Goal: Information Seeking & Learning: Learn about a topic

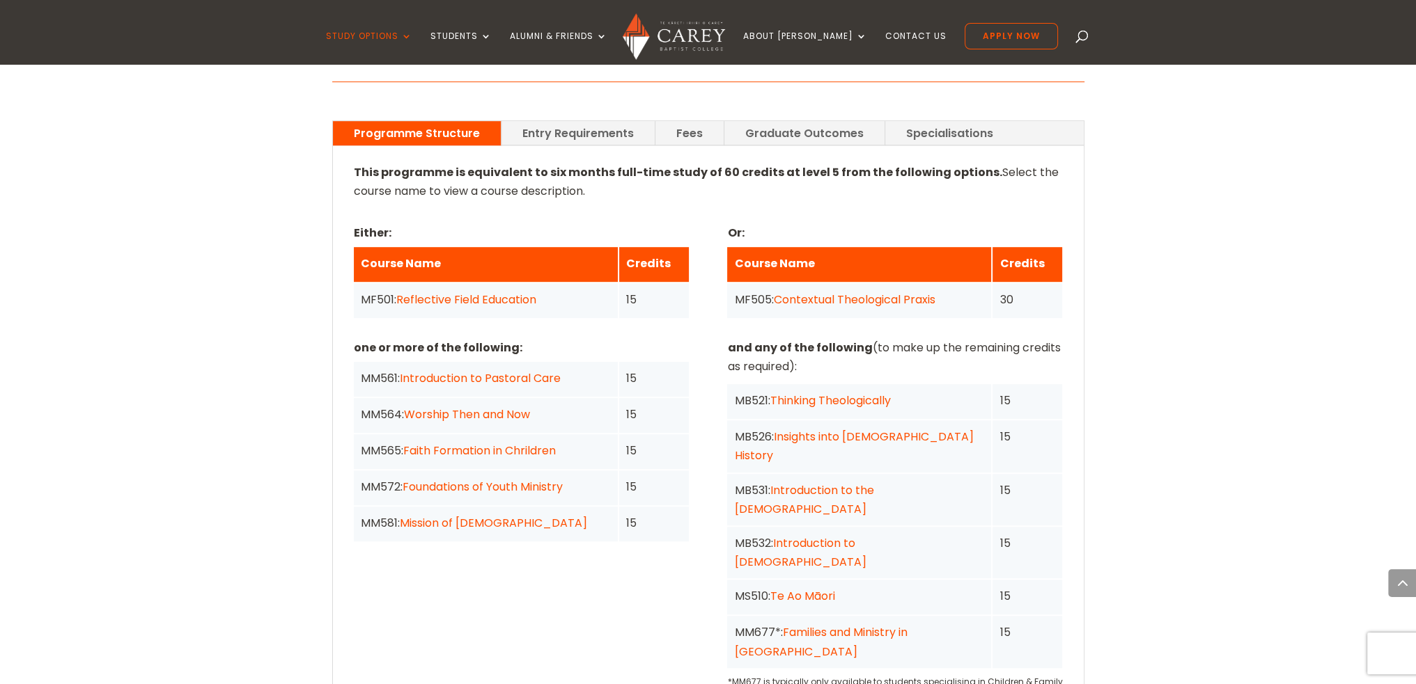
scroll to position [1044, 0]
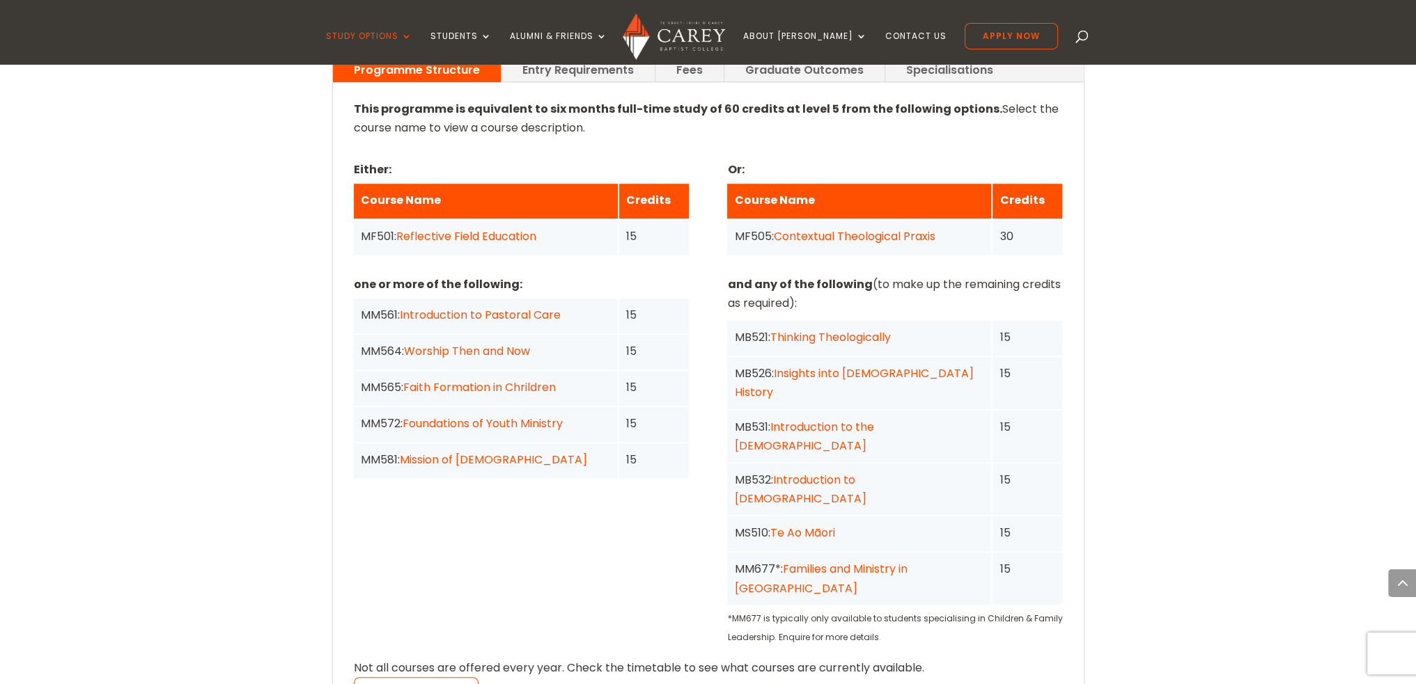
scroll to position [1184, 0]
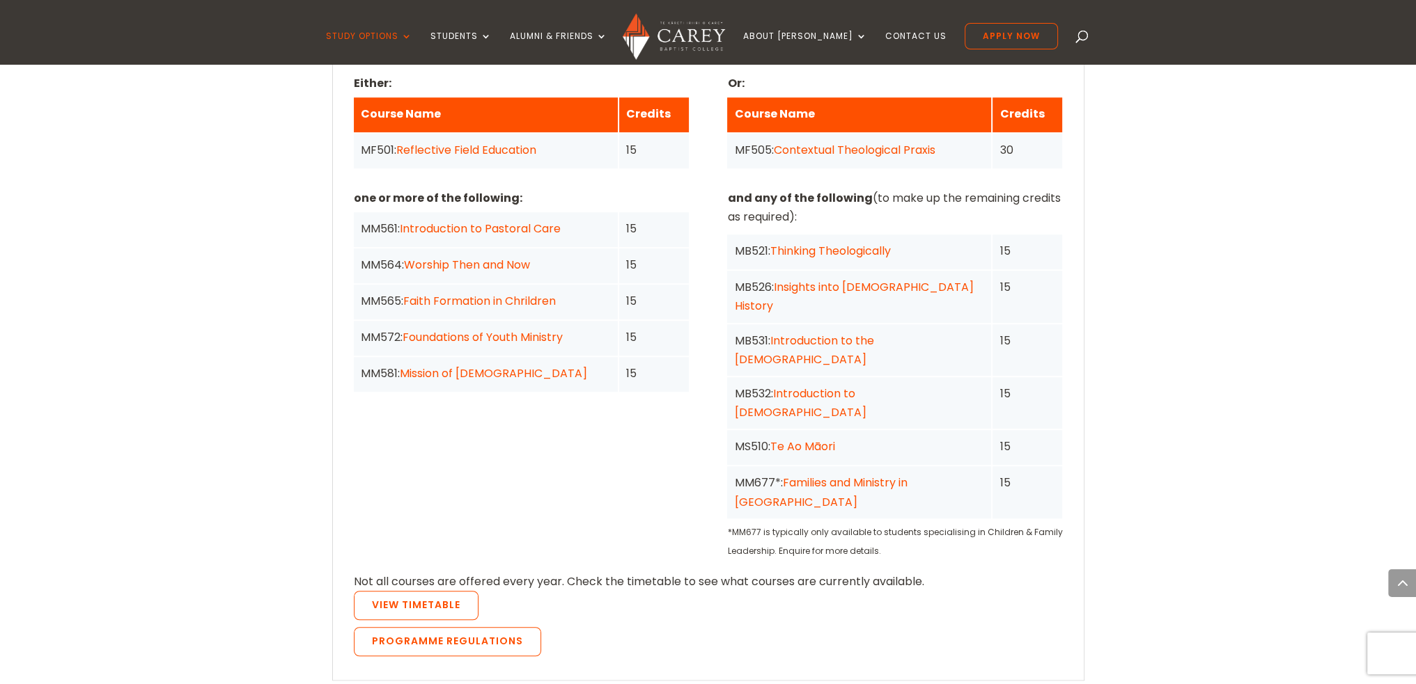
click at [421, 366] on link "Mission of [DEMOGRAPHIC_DATA]" at bounding box center [493, 374] width 187 height 16
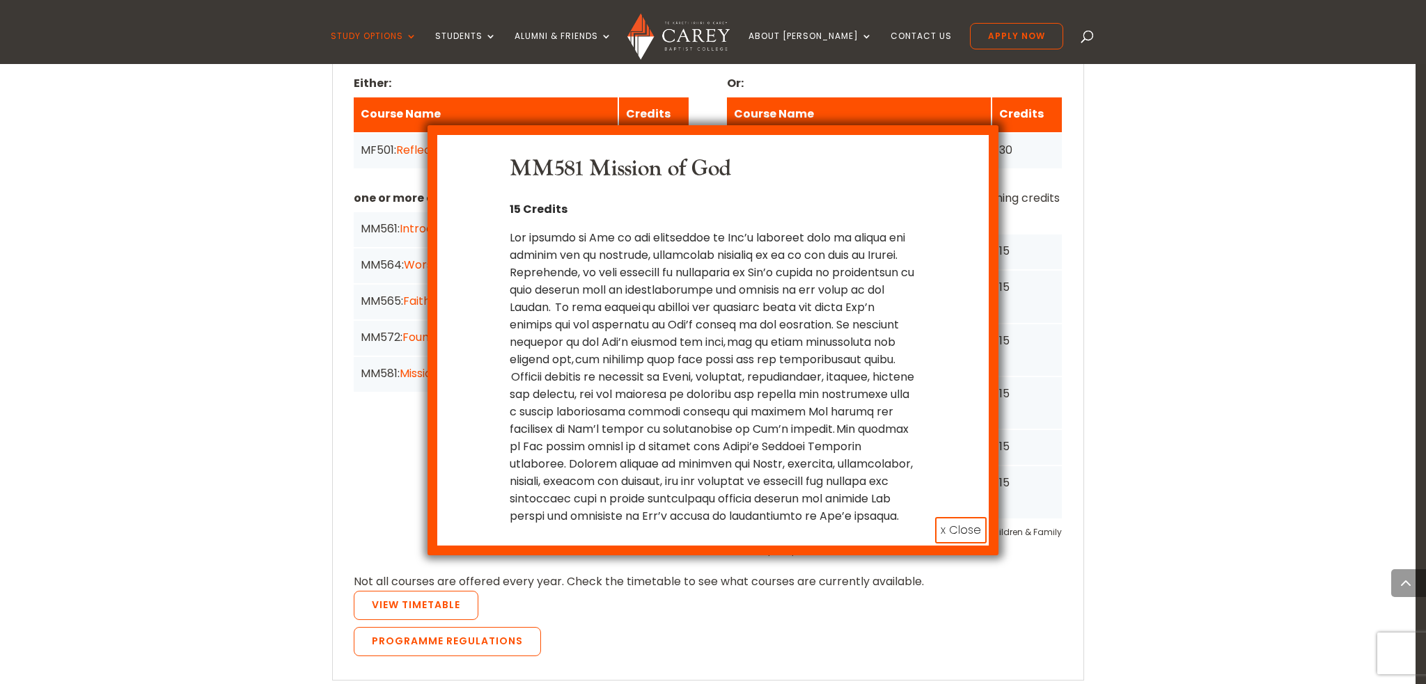
click at [274, 361] on div "MM581 Mission of God 15 Credits x Close" at bounding box center [713, 342] width 1426 height 684
click at [954, 528] on button "x Close" at bounding box center [961, 530] width 52 height 26
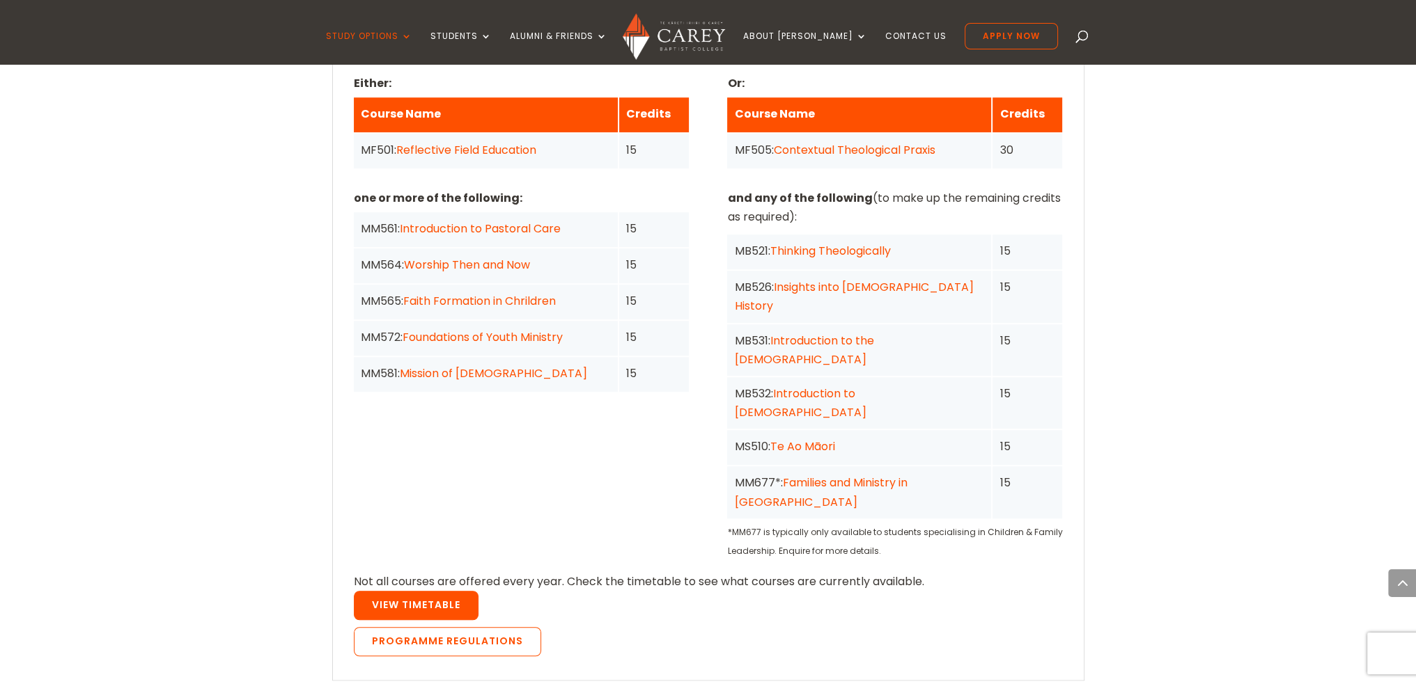
click at [409, 591] on link "View Timetable" at bounding box center [416, 605] width 125 height 29
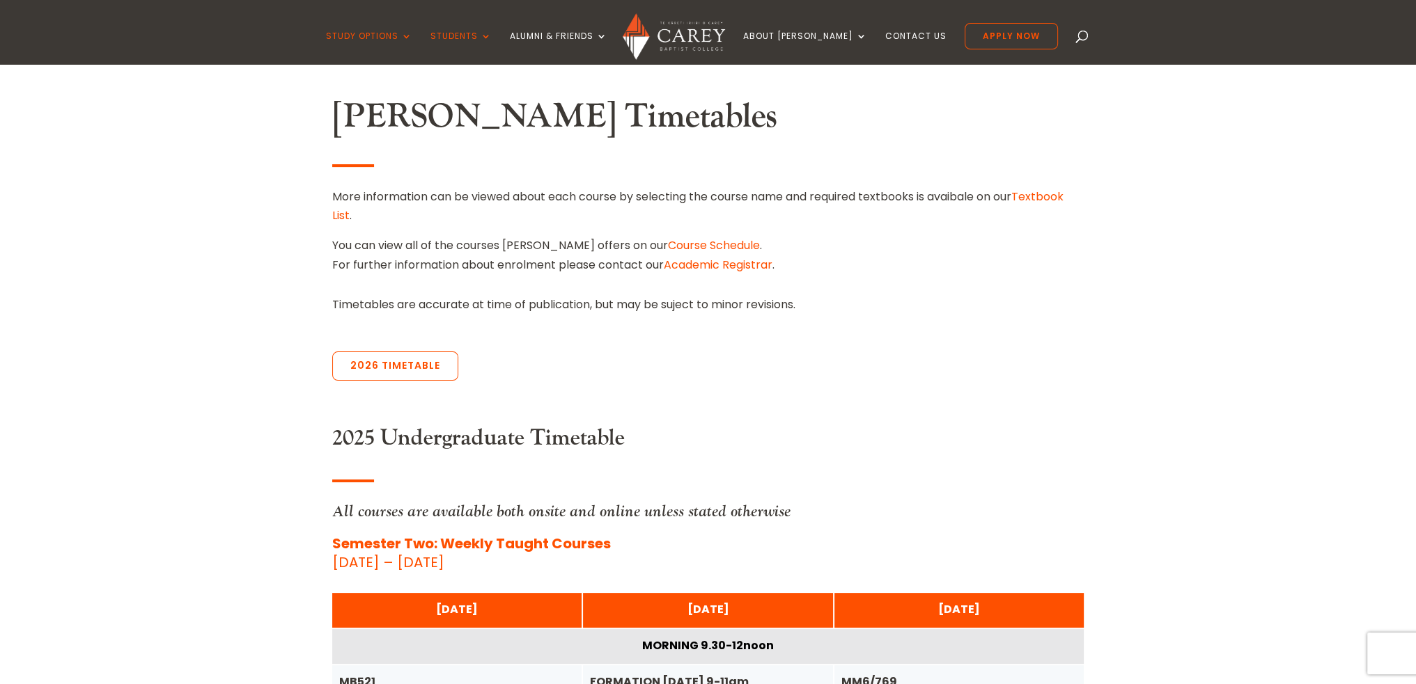
scroll to position [418, 0]
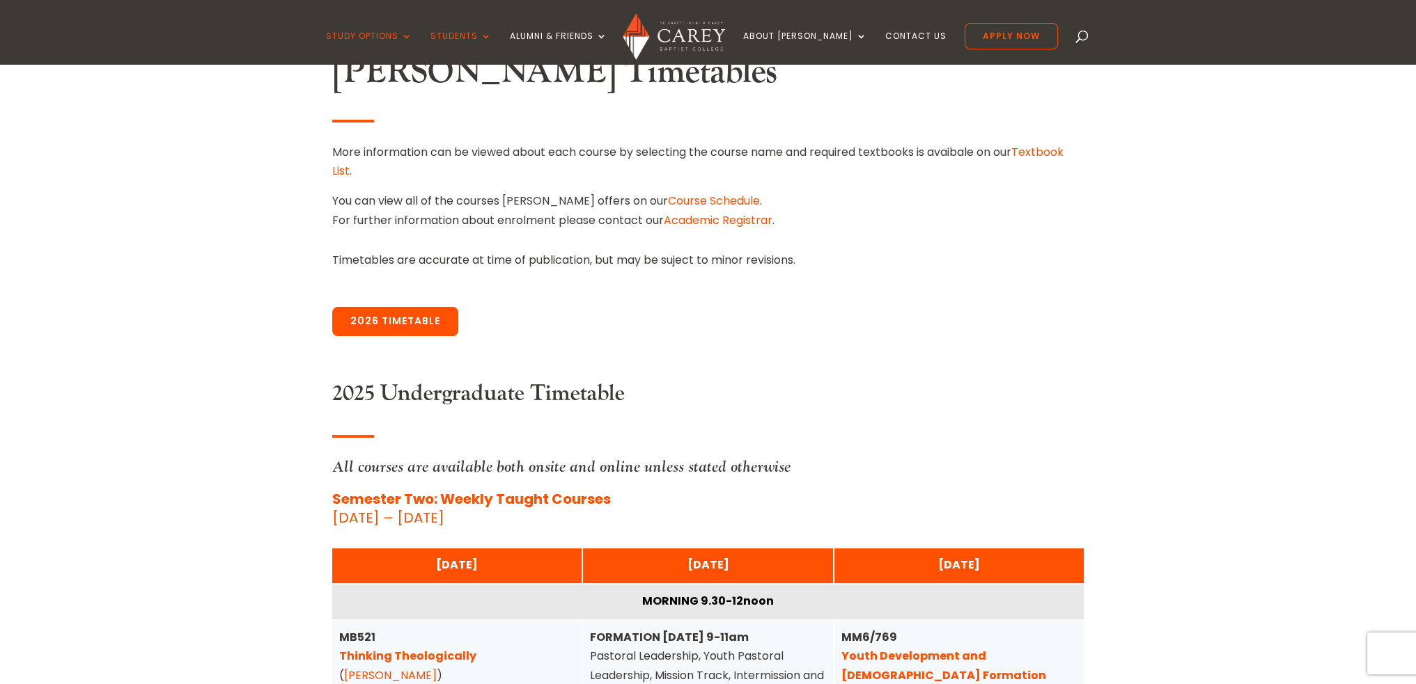
click at [381, 332] on link "2026 Timetable" at bounding box center [395, 321] width 126 height 29
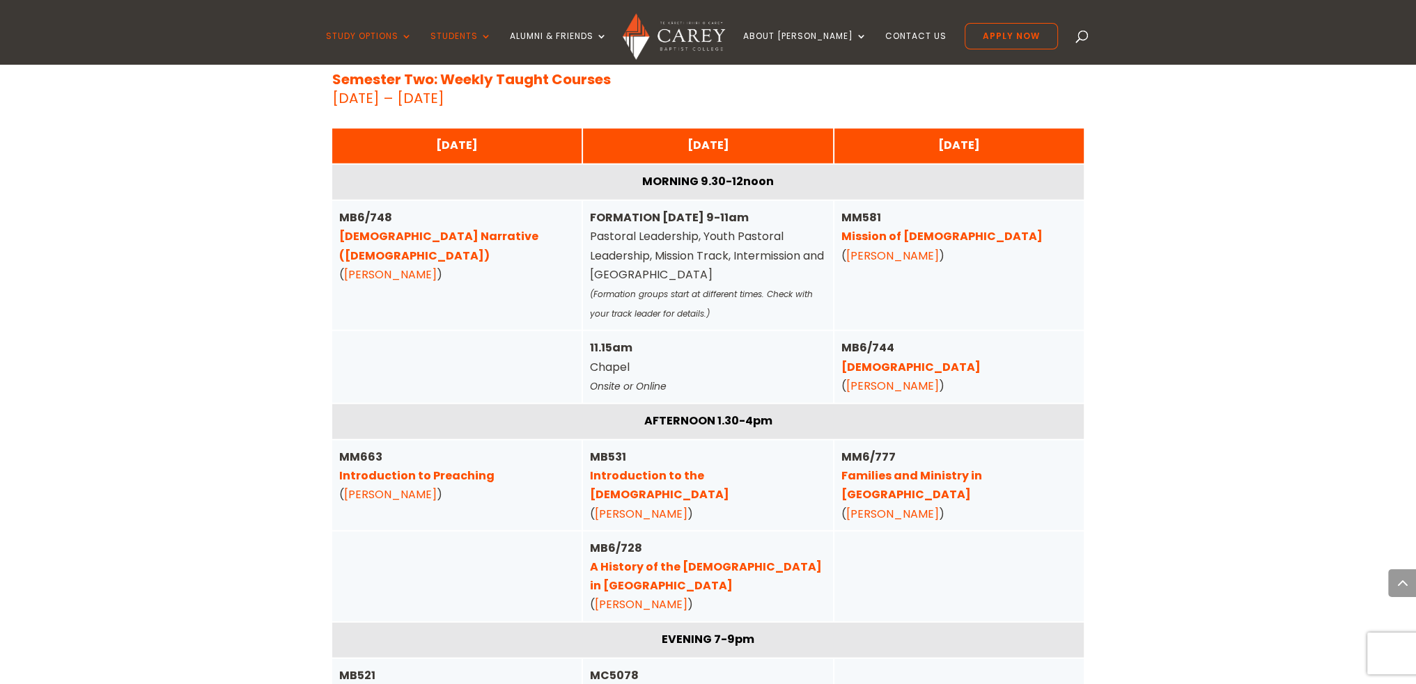
scroll to position [4660, 0]
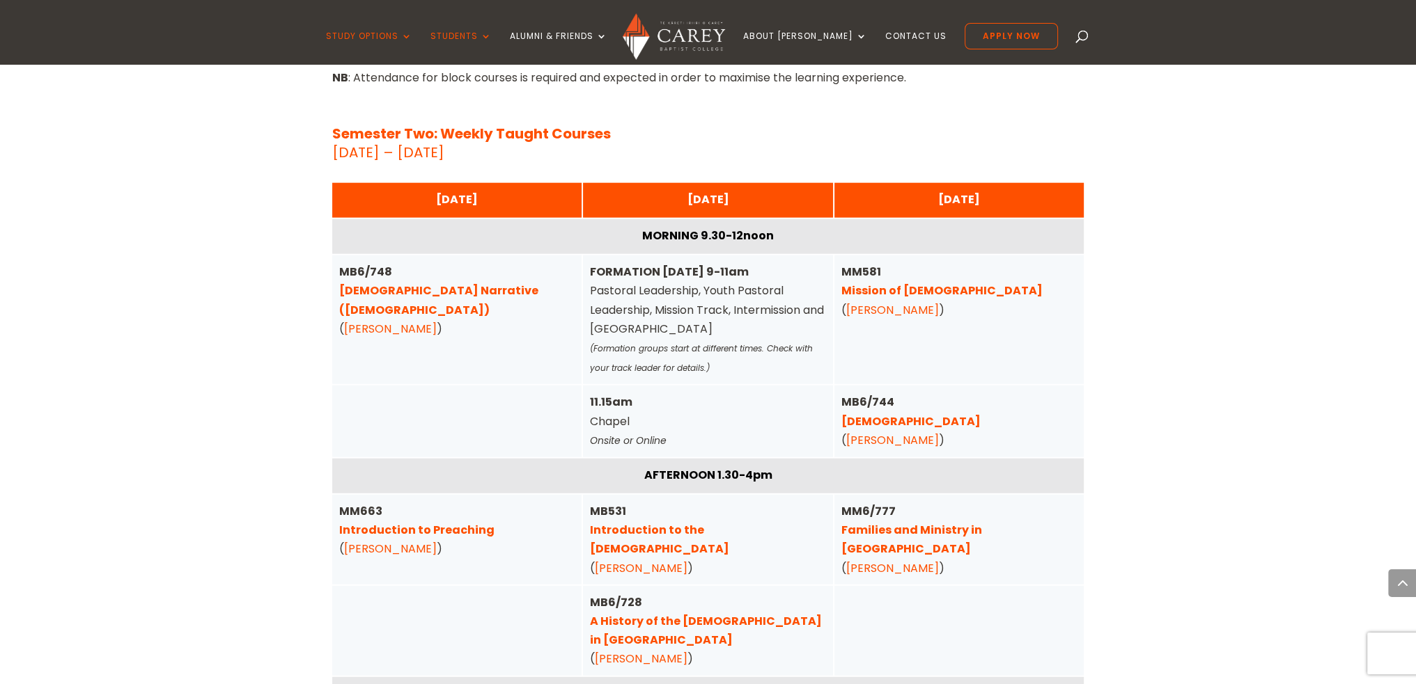
scroll to position [4590, 0]
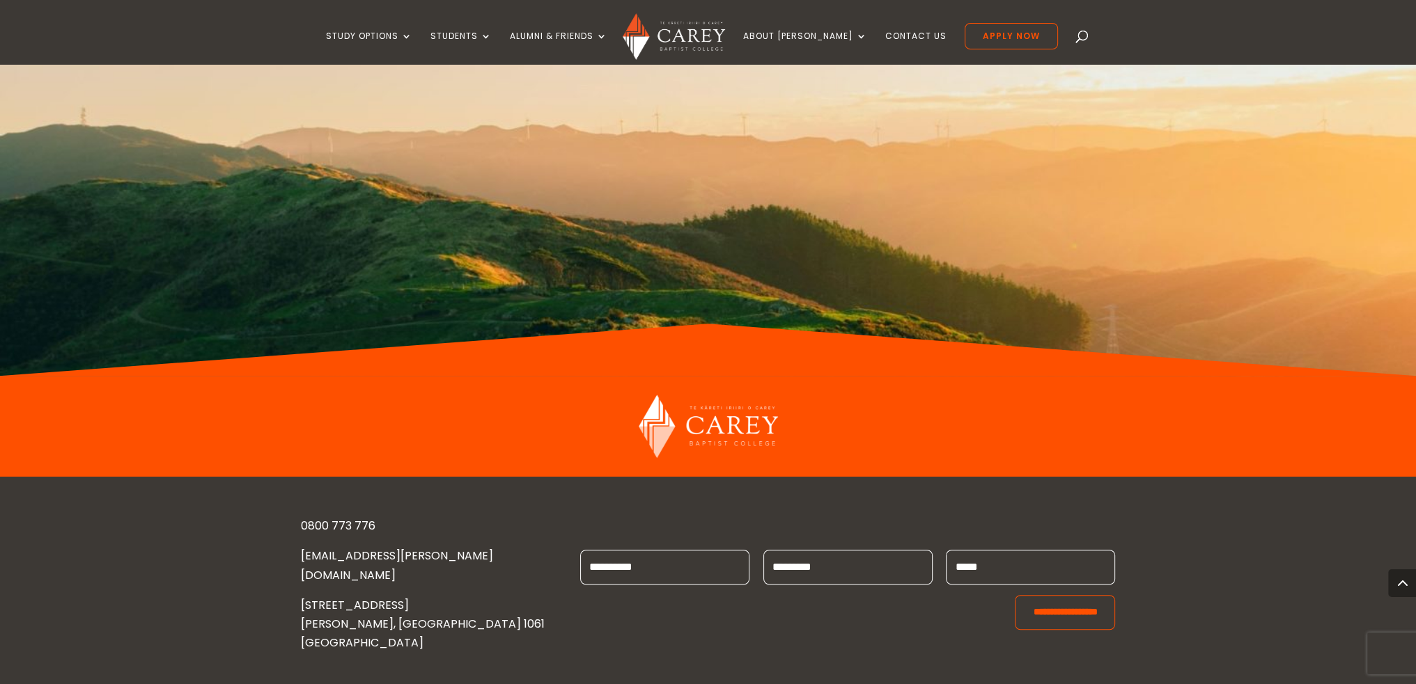
scroll to position [1167, 0]
